Goal: Task Accomplishment & Management: Use online tool/utility

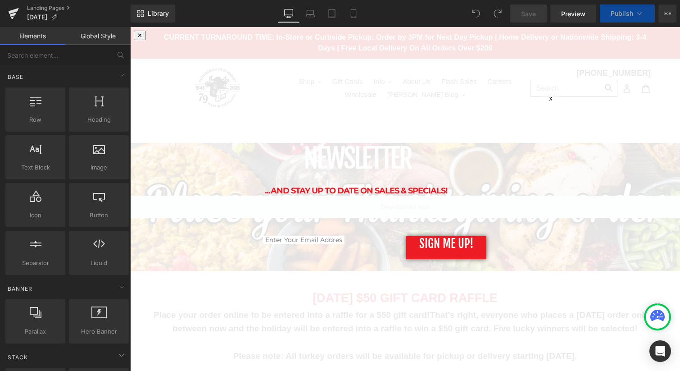
click at [548, 107] on div "x" at bounding box center [551, 103] width 18 height 18
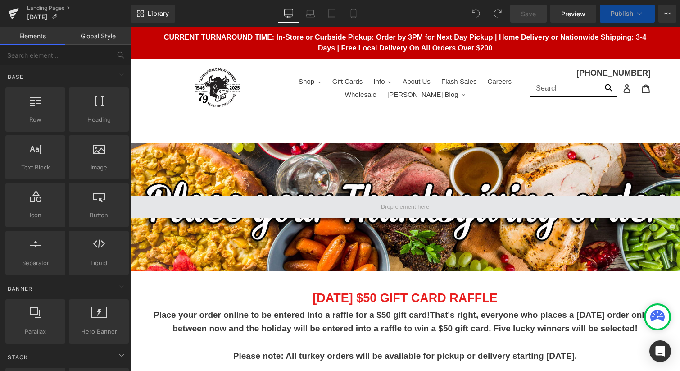
scroll to position [204, 0]
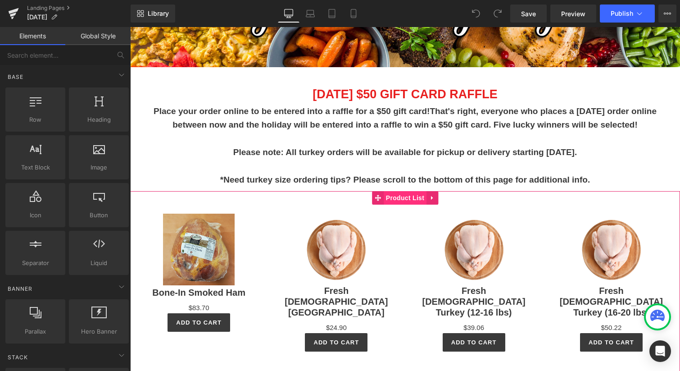
click at [413, 198] on span "Product List" at bounding box center [405, 198] width 43 height 14
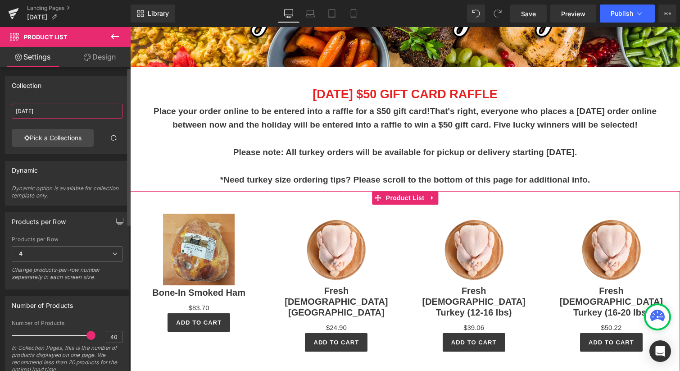
click at [68, 111] on input "Thanksgiving 2021" at bounding box center [67, 111] width 111 height 15
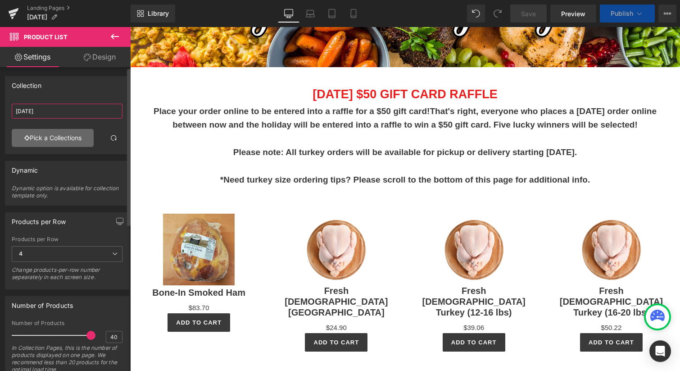
type input "Thanksgiving 2025"
click at [60, 136] on link "Pick a Collections" at bounding box center [53, 138] width 82 height 18
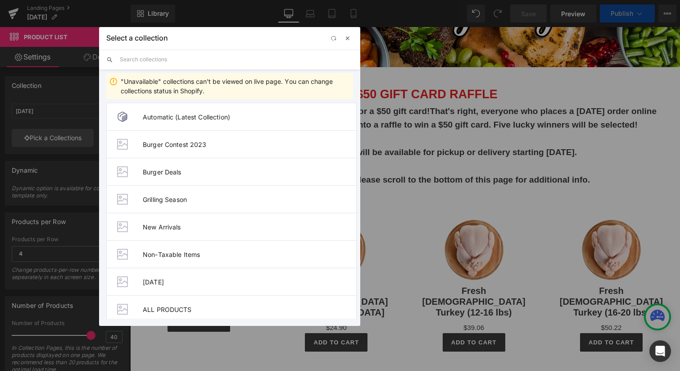
click at [349, 39] on span "button" at bounding box center [347, 38] width 7 height 7
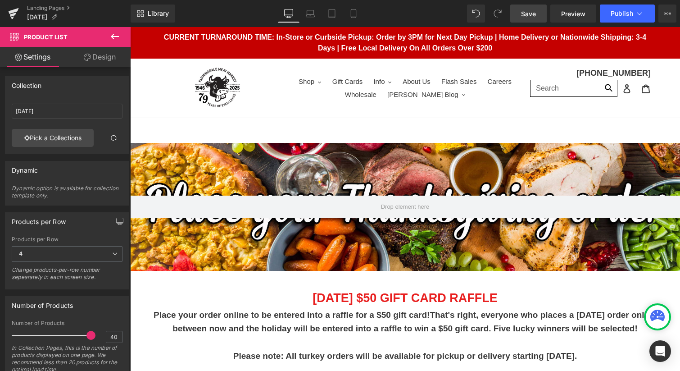
click at [530, 16] on span "Save" at bounding box center [528, 13] width 15 height 9
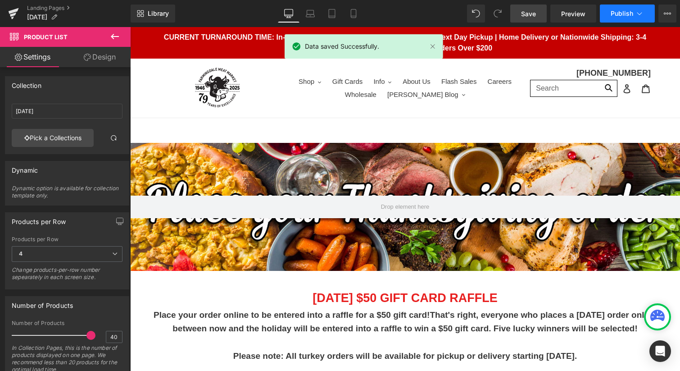
click at [617, 10] on span "Publish" at bounding box center [622, 13] width 23 height 7
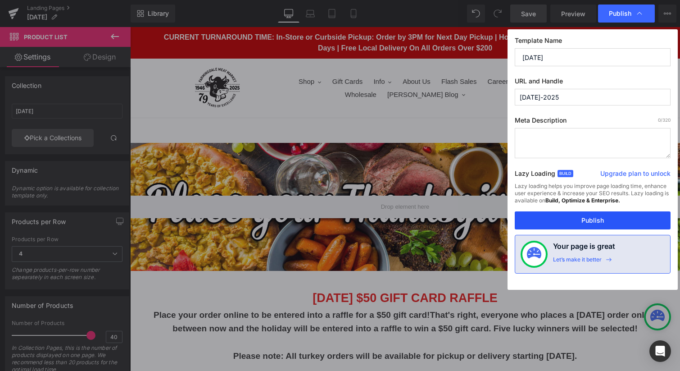
click at [586, 222] on button "Publish" at bounding box center [593, 220] width 156 height 18
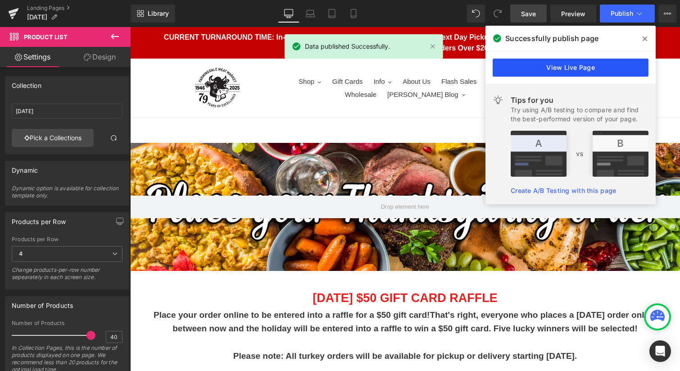
click at [584, 68] on link "View Live Page" at bounding box center [571, 68] width 156 height 18
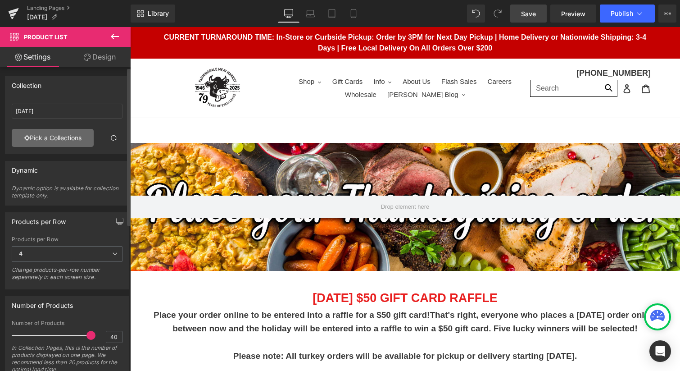
click at [57, 139] on link "Pick a Collections" at bounding box center [53, 138] width 82 height 18
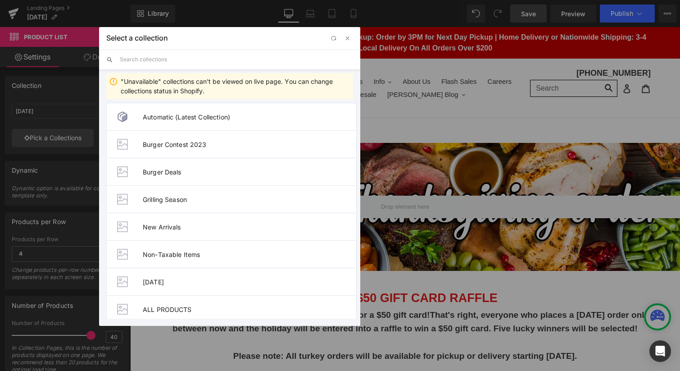
click at [139, 63] on input "text" at bounding box center [236, 60] width 233 height 20
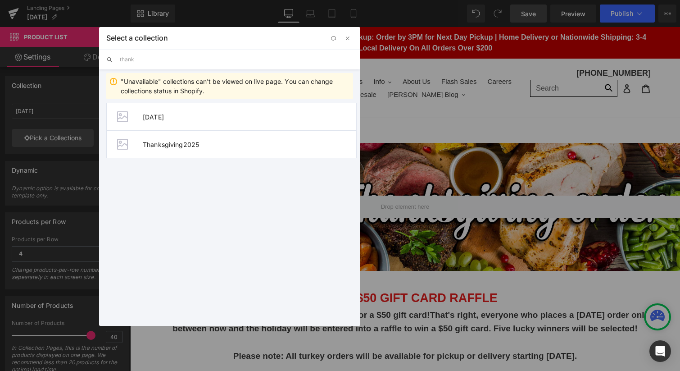
type input "thank"
click at [195, 145] on span "Thanksgiving2025" at bounding box center [249, 144] width 213 height 8
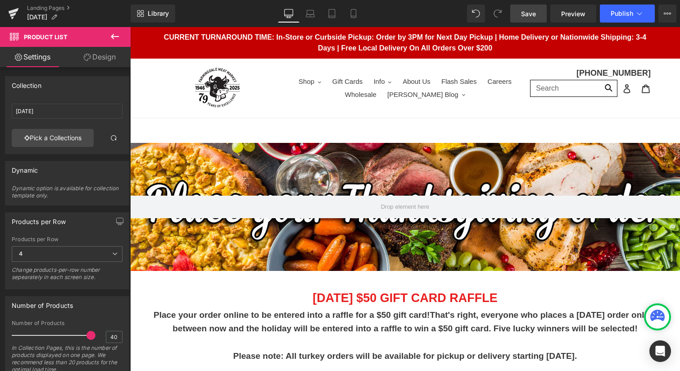
click at [535, 13] on span "Save" at bounding box center [528, 13] width 15 height 9
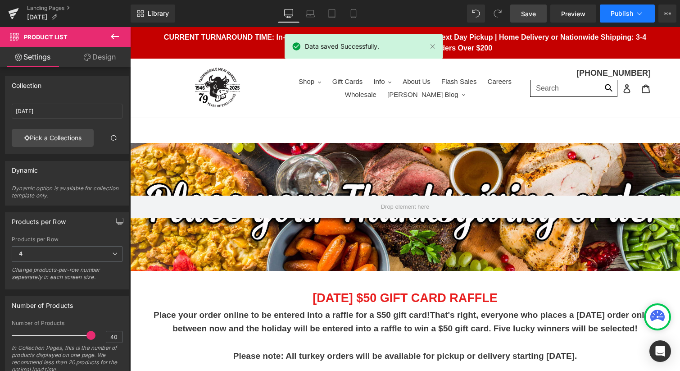
click at [636, 12] on icon at bounding box center [639, 13] width 9 height 9
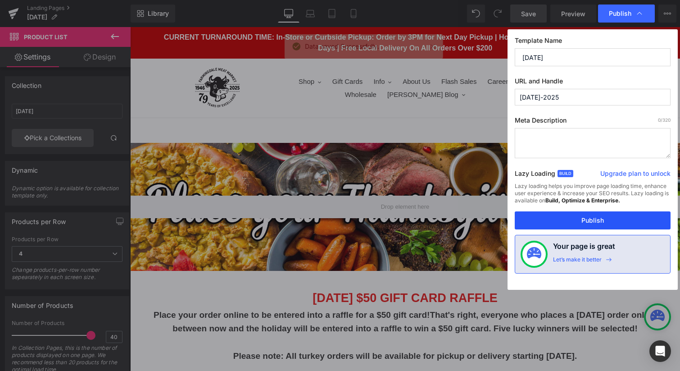
click at [595, 222] on button "Publish" at bounding box center [593, 220] width 156 height 18
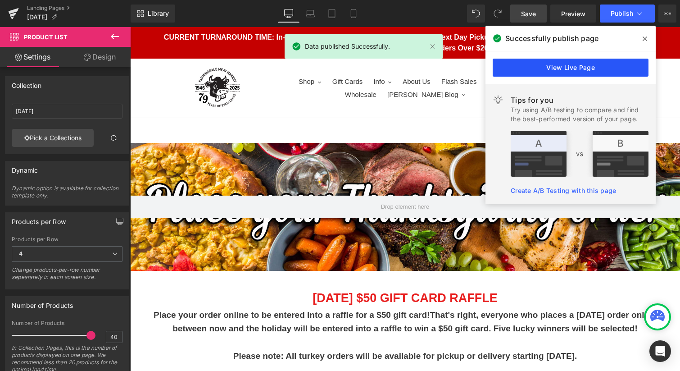
click at [559, 66] on link "View Live Page" at bounding box center [571, 68] width 156 height 18
